Goal: Task Accomplishment & Management: Use online tool/utility

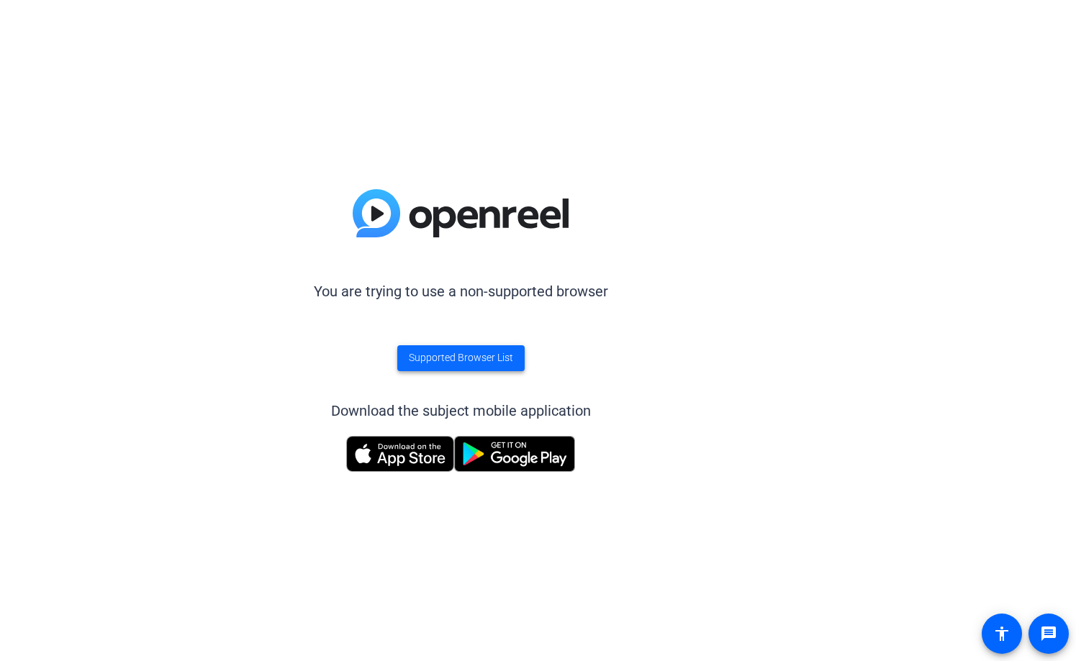
click at [450, 364] on span "Supported Browser List" at bounding box center [461, 357] width 104 height 15
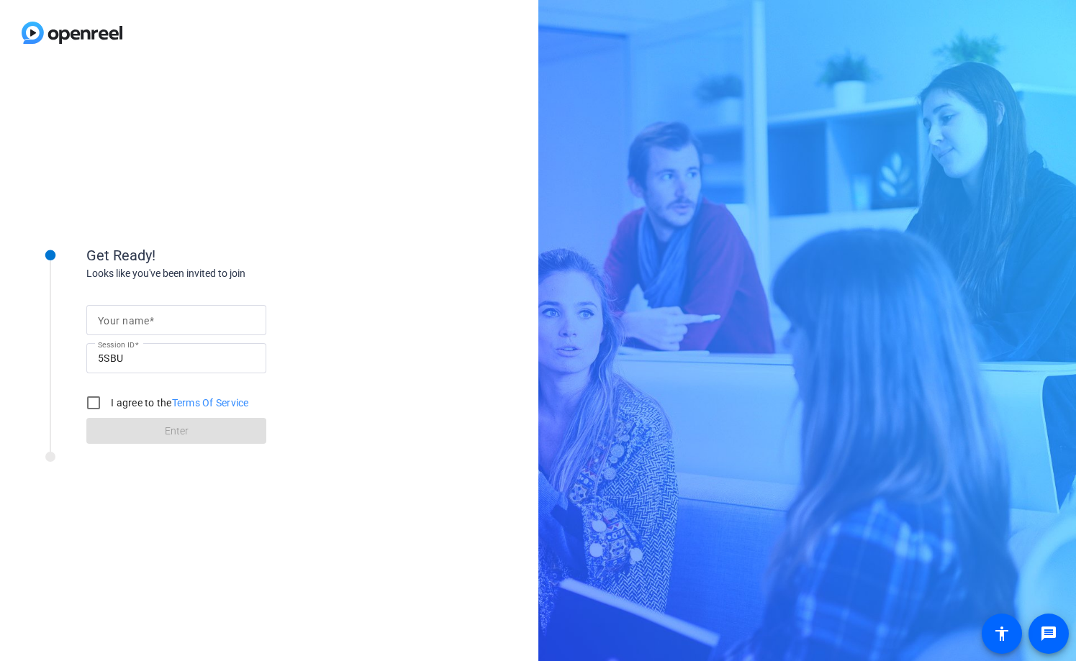
click at [150, 317] on span at bounding box center [151, 321] width 5 height 12
click at [150, 317] on input "Your name" at bounding box center [176, 320] width 157 height 17
type input "[PERSON_NAME]"
click at [104, 400] on input "I agree to the Terms Of Service" at bounding box center [93, 403] width 29 height 29
checkbox input "true"
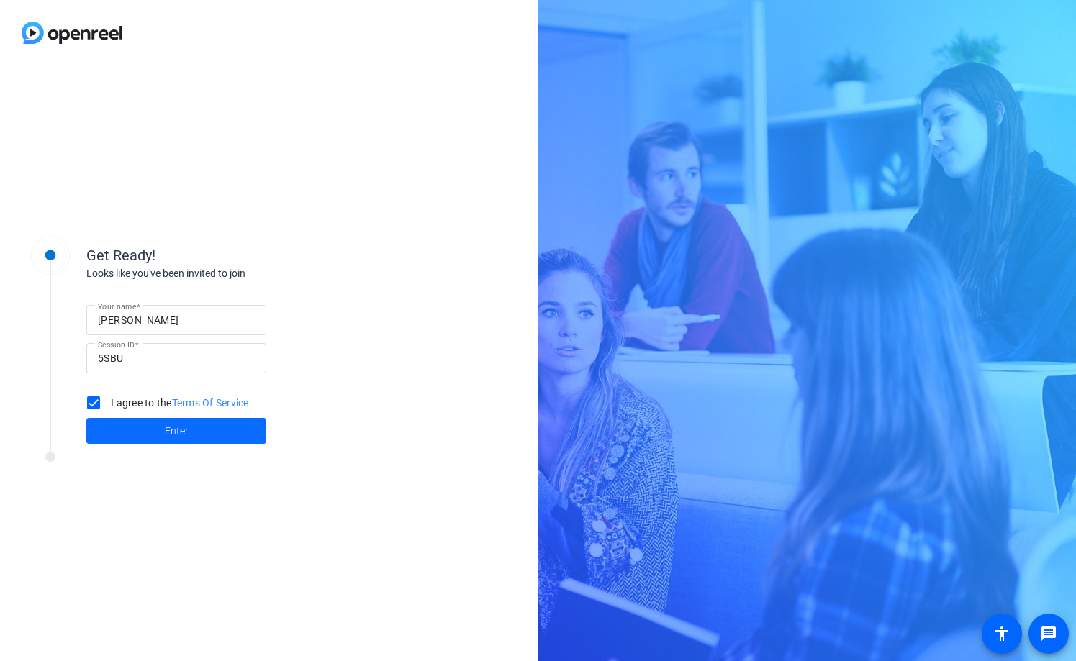
click at [169, 432] on span "Enter" at bounding box center [177, 431] width 24 height 15
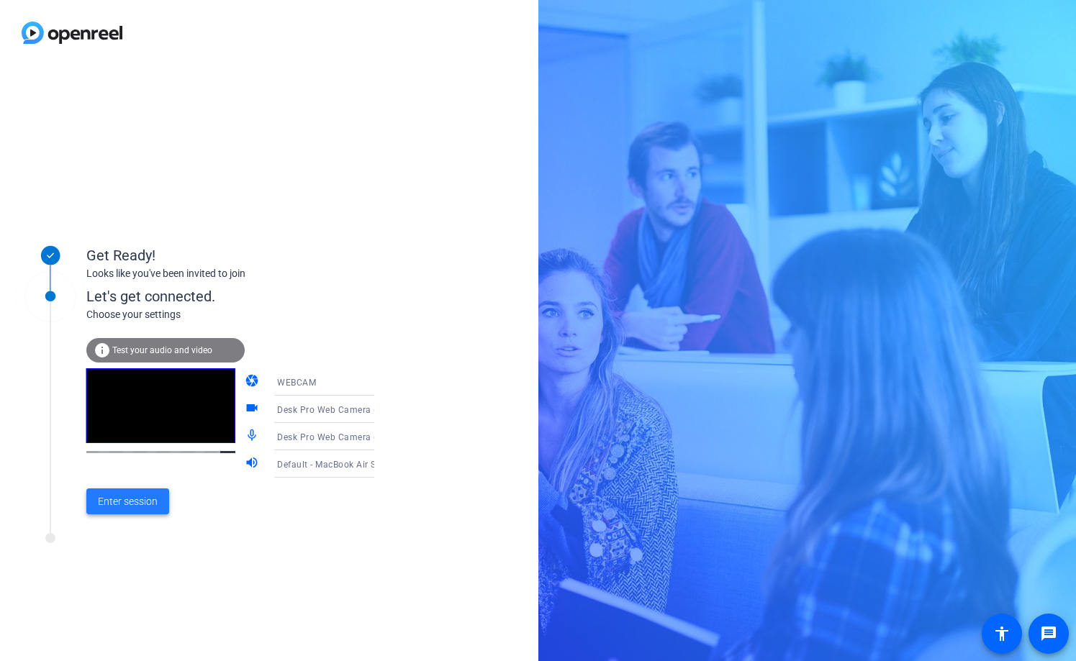
click at [115, 505] on span "Enter session" at bounding box center [128, 501] width 60 height 15
